Goal: Task Accomplishment & Management: Manage account settings

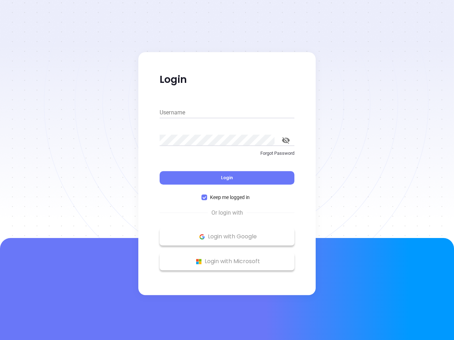
click at [227, 170] on div "Login" at bounding box center [226, 174] width 135 height 22
click at [227, 113] on input "Username" at bounding box center [226, 112] width 135 height 11
click at [286, 140] on icon "toggle password visibility" at bounding box center [286, 140] width 8 height 7
click at [227, 178] on span "Login" at bounding box center [227, 178] width 12 height 6
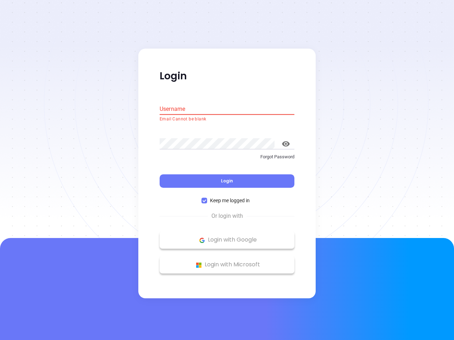
click at [227, 197] on span "Keep me logged in" at bounding box center [229, 201] width 45 height 8
click at [207, 198] on input "Keep me logged in" at bounding box center [204, 201] width 6 height 6
checkbox input "false"
click at [227, 237] on p "Login with Google" at bounding box center [227, 240] width 128 height 11
click at [227, 262] on p "Login with Microsoft" at bounding box center [227, 265] width 128 height 11
